Goal: Task Accomplishment & Management: Manage account settings

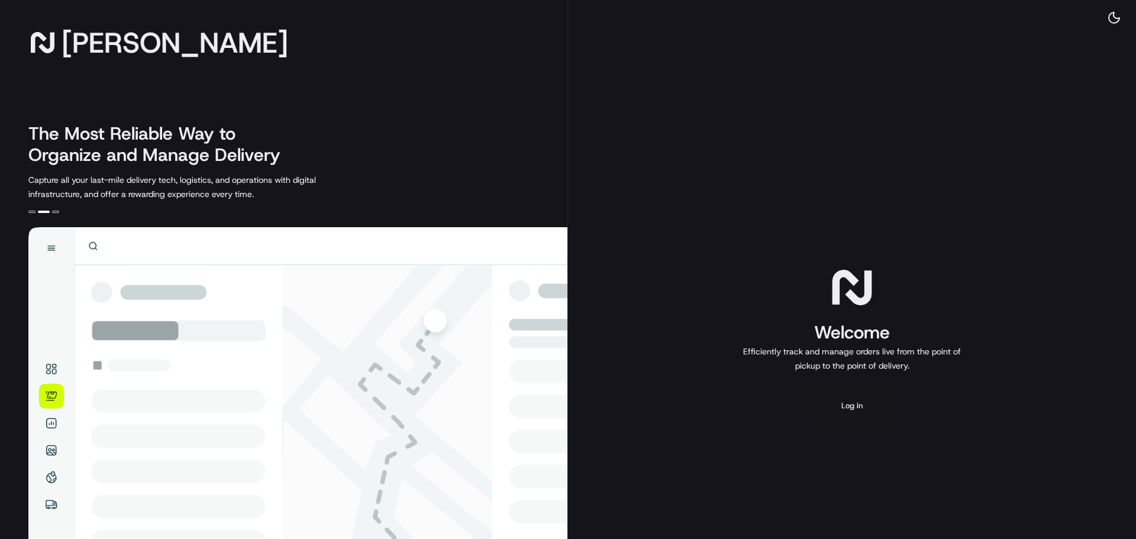
click at [862, 400] on button "Log in" at bounding box center [852, 406] width 95 height 28
